Goal: Information Seeking & Learning: Find specific fact

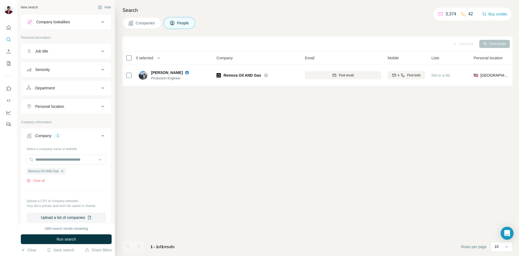
click at [144, 22] on span "Companies" at bounding box center [146, 22] width 20 height 5
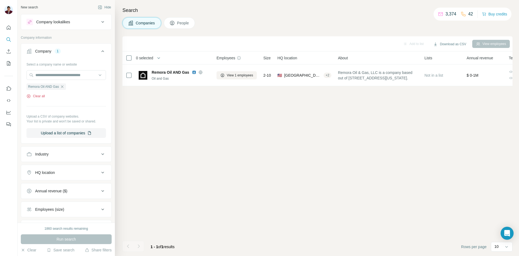
click at [39, 97] on button "Clear all" at bounding box center [36, 96] width 18 height 5
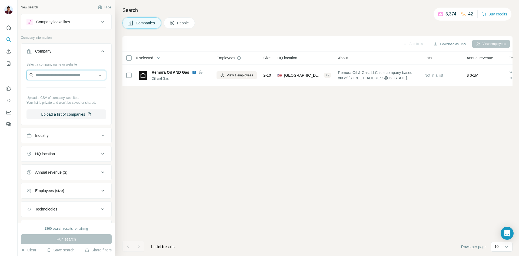
click at [62, 75] on input "text" at bounding box center [67, 75] width 80 height 10
type input "**********"
click at [64, 90] on p "[DOMAIN_NAME]" at bounding box center [62, 92] width 40 height 5
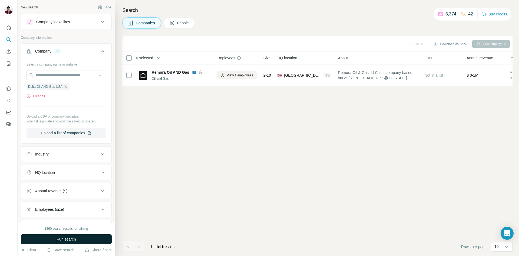
click at [70, 240] on span "Run search" at bounding box center [66, 238] width 19 height 5
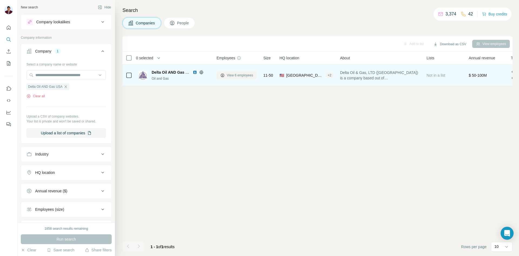
click at [231, 76] on span "View 6 employees" at bounding box center [240, 75] width 26 height 5
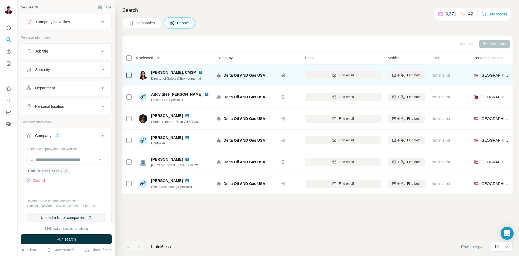
click at [203, 72] on img at bounding box center [200, 72] width 4 height 4
